Goal: Task Accomplishment & Management: Use online tool/utility

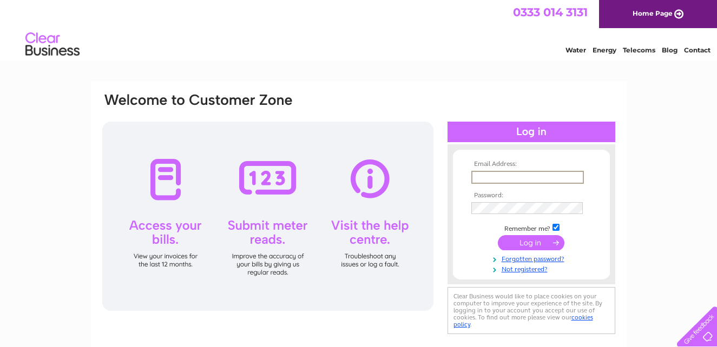
type input "[EMAIL_ADDRESS][DOMAIN_NAME]"
click at [521, 241] on input "submit" at bounding box center [531, 242] width 67 height 15
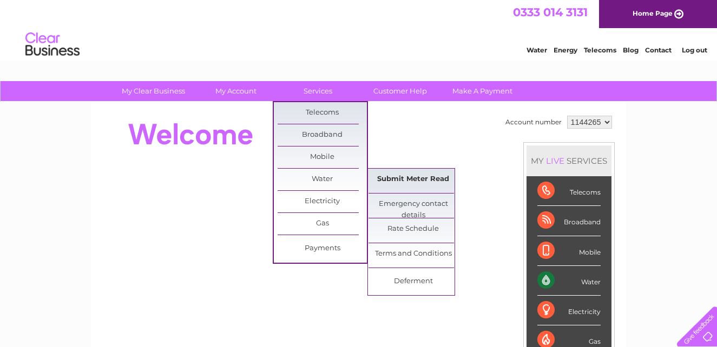
click at [407, 178] on link "Submit Meter Read" at bounding box center [412, 180] width 89 height 22
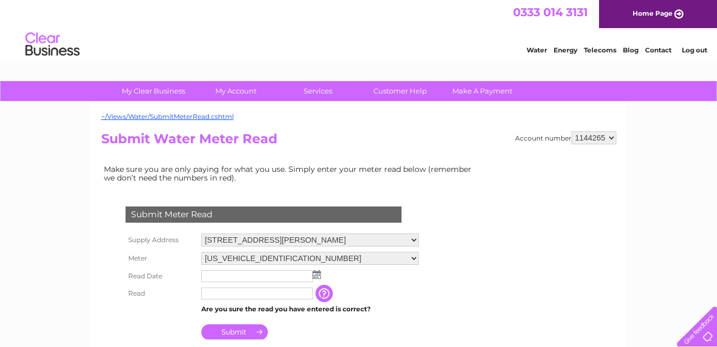
click at [315, 275] on img at bounding box center [317, 274] width 8 height 9
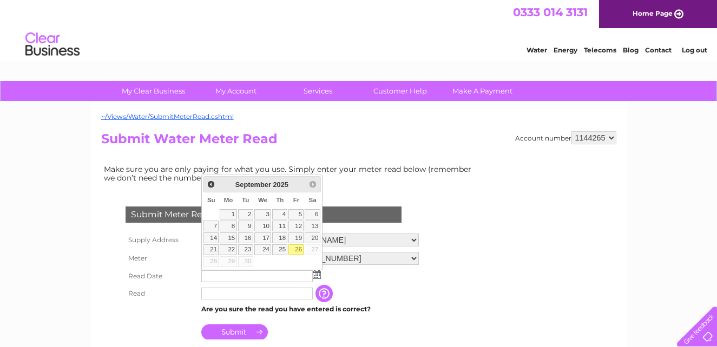
click at [294, 249] on link "26" at bounding box center [295, 249] width 15 height 11
type input "[DATE]"
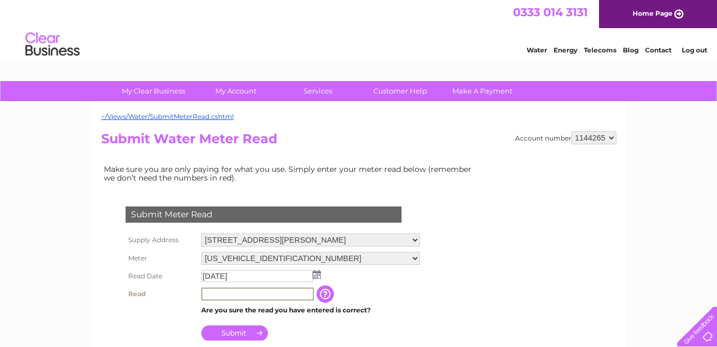
click at [273, 295] on input "text" at bounding box center [257, 294] width 113 height 13
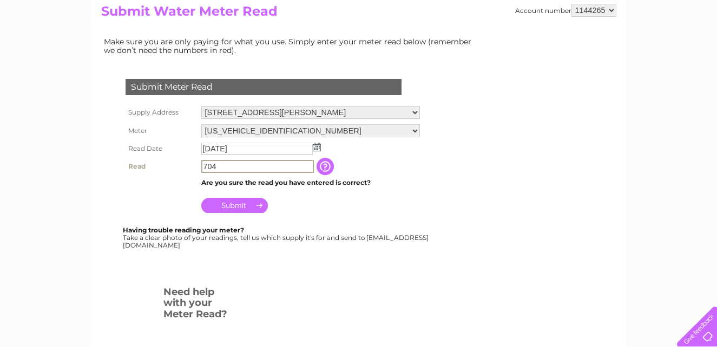
scroll to position [162, 0]
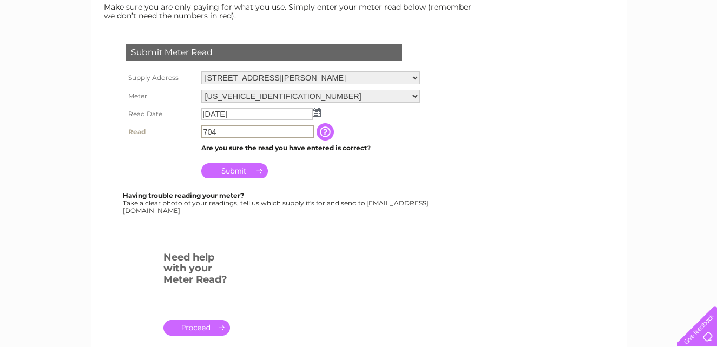
type input "704"
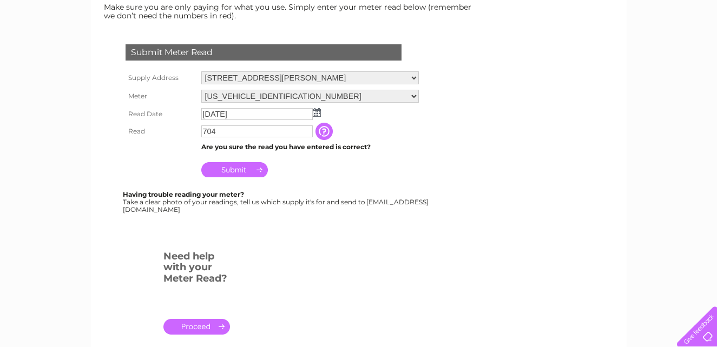
click at [237, 167] on input "Submit" at bounding box center [234, 169] width 67 height 15
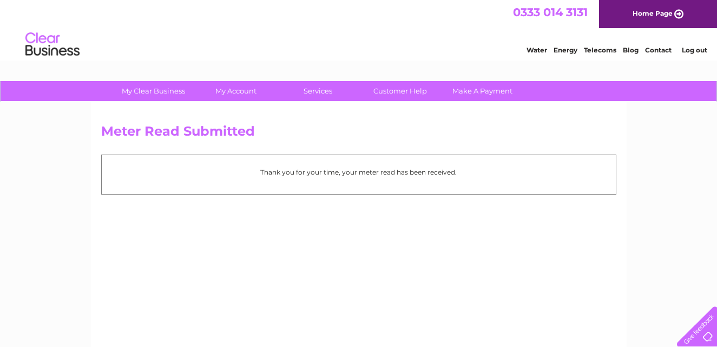
click at [699, 51] on link "Log out" at bounding box center [694, 50] width 25 height 8
